Goal: Book appointment/travel/reservation

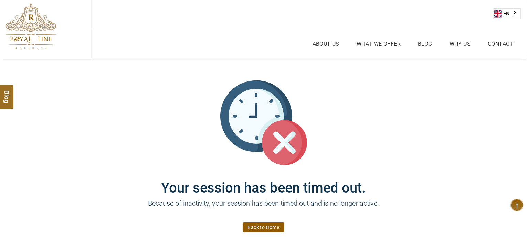
click at [278, 227] on link "Back to Home" at bounding box center [264, 228] width 42 height 10
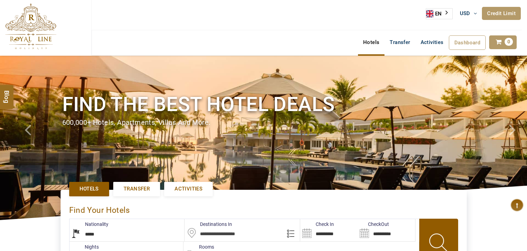
select select "*****"
select select "*"
type input "**********"
